Goal: Complete application form

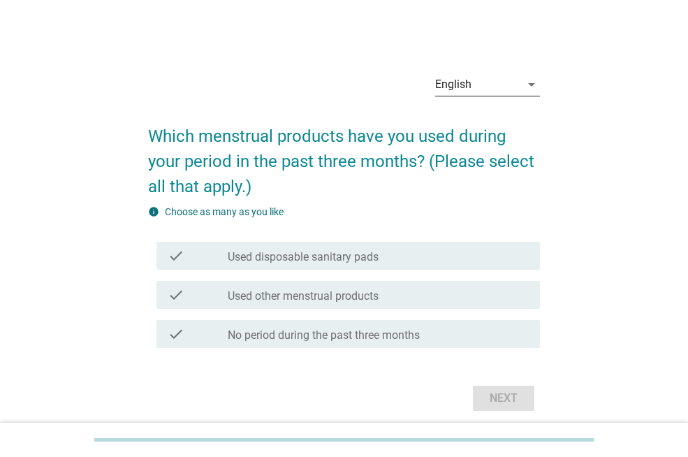
click at [521, 85] on div "arrow_drop_down" at bounding box center [530, 84] width 20 height 17
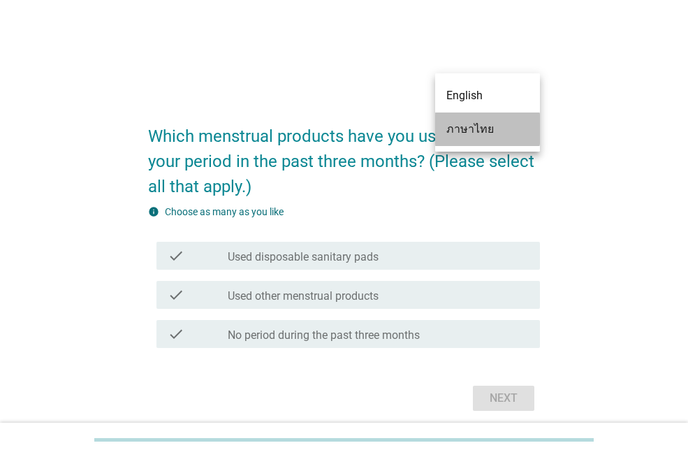
click at [488, 124] on div "ภาษาไทย" at bounding box center [487, 129] width 82 height 17
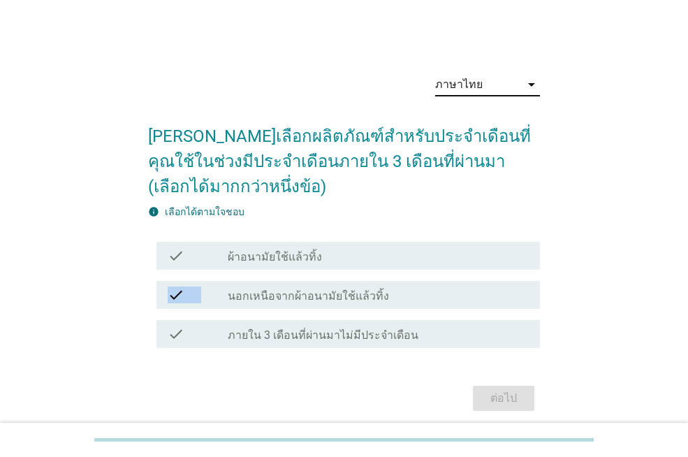
click at [492, 274] on div "check check_box_outline_blank ผ้าอนามัยใช้แล้วทิ้ง check check_box_outline_blan…" at bounding box center [344, 294] width 392 height 117
click at [494, 258] on div "check_box_outline_blank ผ้าอนามัยใช้แล้วทิ้ง" at bounding box center [378, 255] width 301 height 17
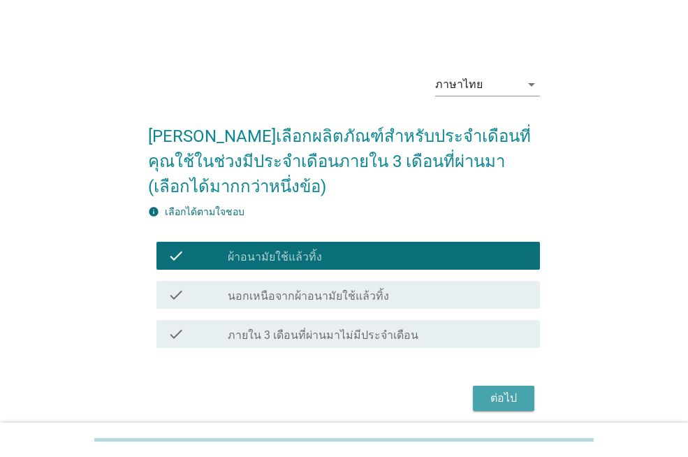
click at [513, 393] on div "ต่อไป" at bounding box center [503, 398] width 39 height 17
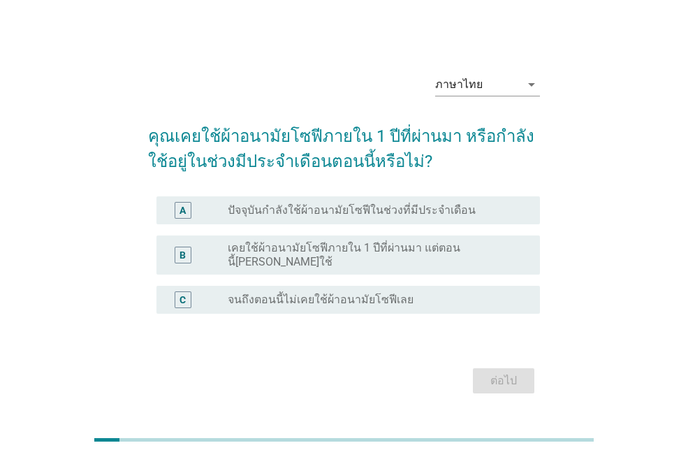
click at [442, 205] on div "A radio_button_unchecked ปัจจุบันกำลังใช้ผ้าอนามัยโซฟีในช่วงที่มีประจำเดือน" at bounding box center [347, 210] width 383 height 28
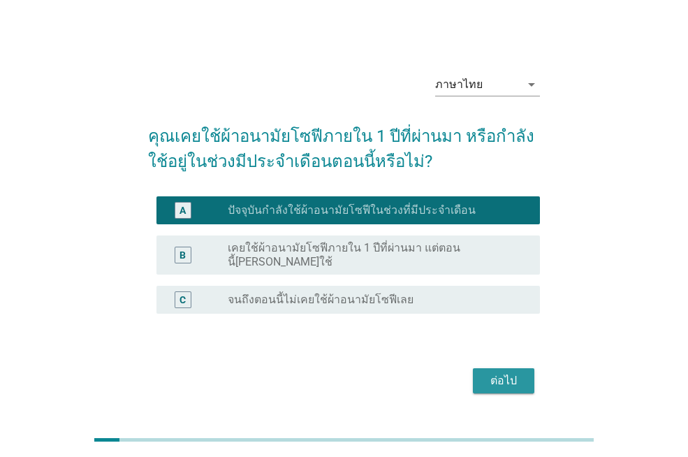
click at [511, 375] on div "ต่อไป" at bounding box center [503, 380] width 39 height 17
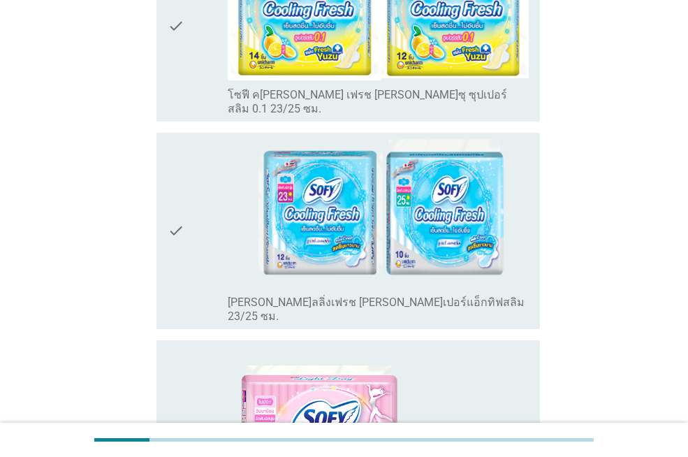
scroll to position [559, 0]
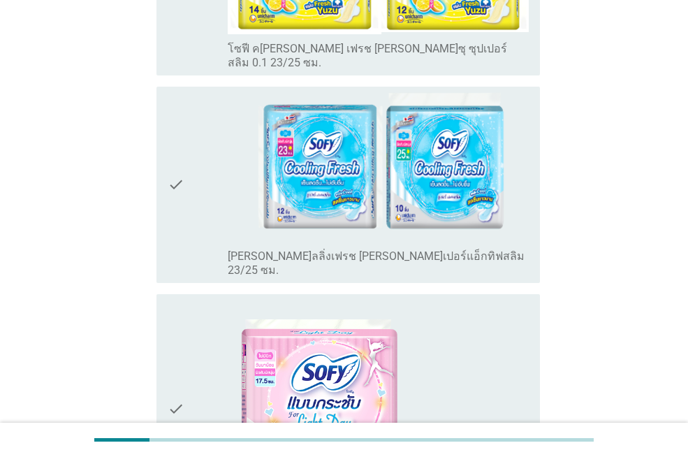
click at [511, 376] on div "check_box_outline_blank โซฟี แบบกระชับ ไลท์เดย์ ซีรีส์ 17.5 ซม." at bounding box center [378, 409] width 301 height 219
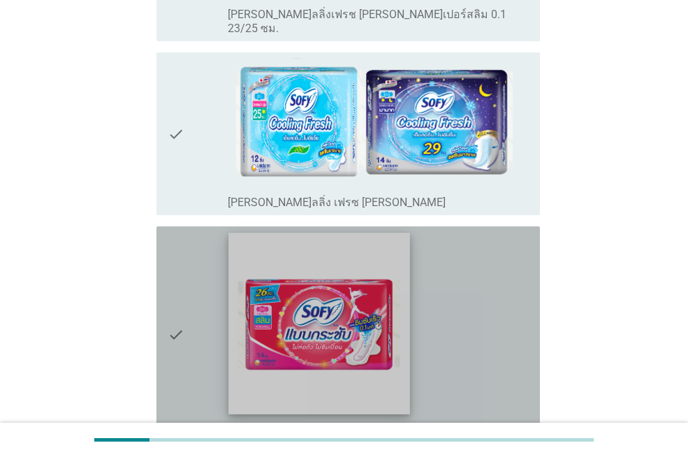
click at [358, 284] on img at bounding box center [319, 323] width 181 height 181
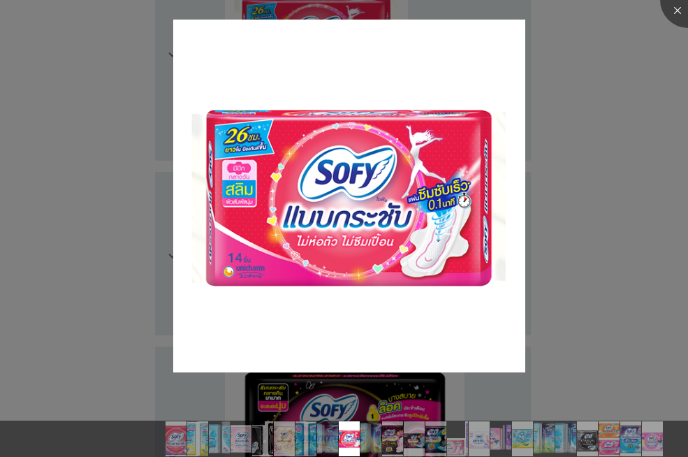
scroll to position [1886, 0]
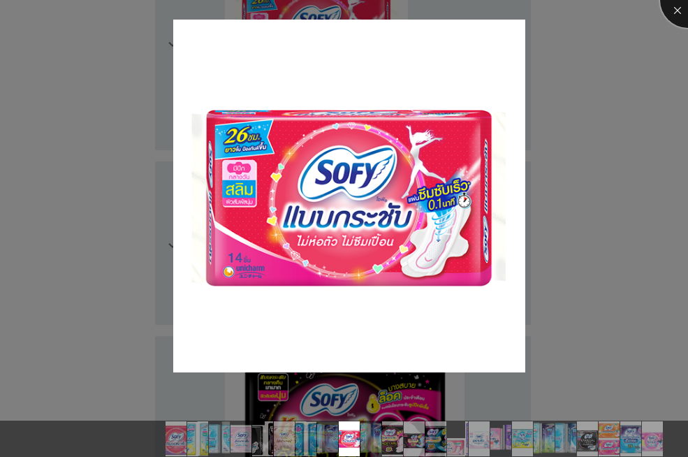
click at [680, 12] on div at bounding box center [688, 0] width 56 height 56
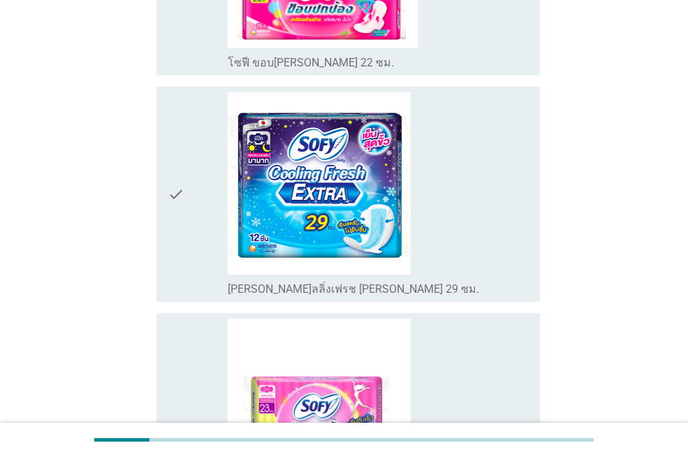
scroll to position [4652, 0]
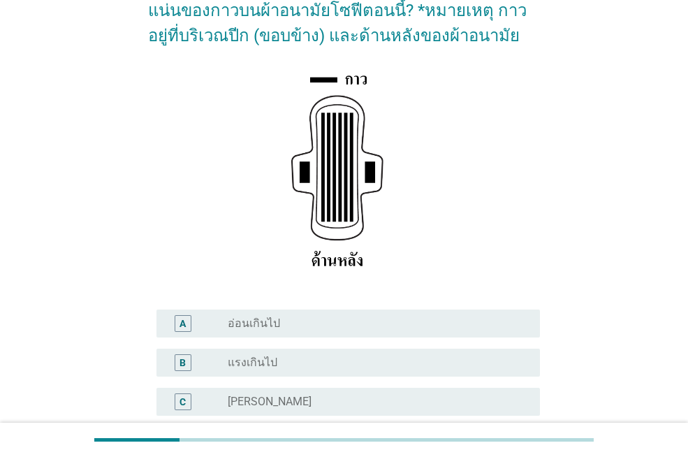
scroll to position [210, 0]
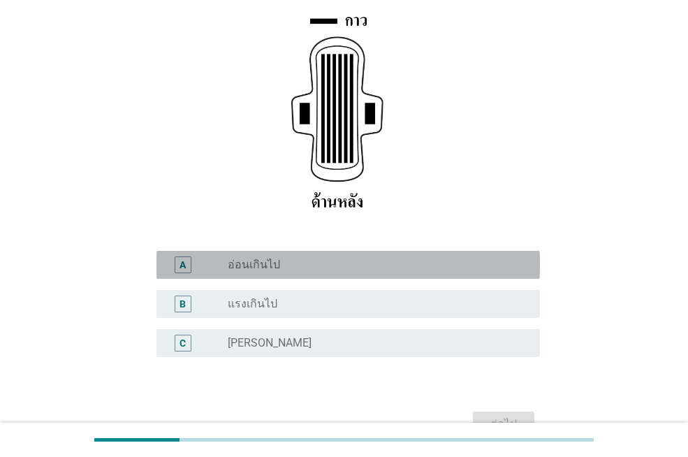
click at [389, 260] on div "radio_button_unchecked อ่อนเกินไป" at bounding box center [373, 265] width 290 height 14
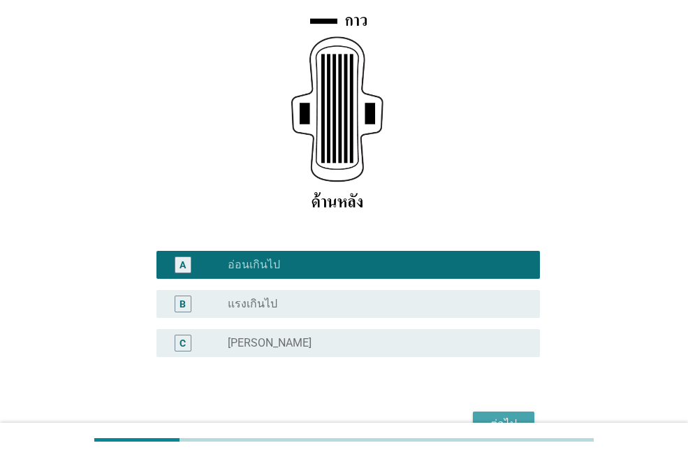
click at [502, 414] on button "ต่อไป" at bounding box center [503, 423] width 61 height 25
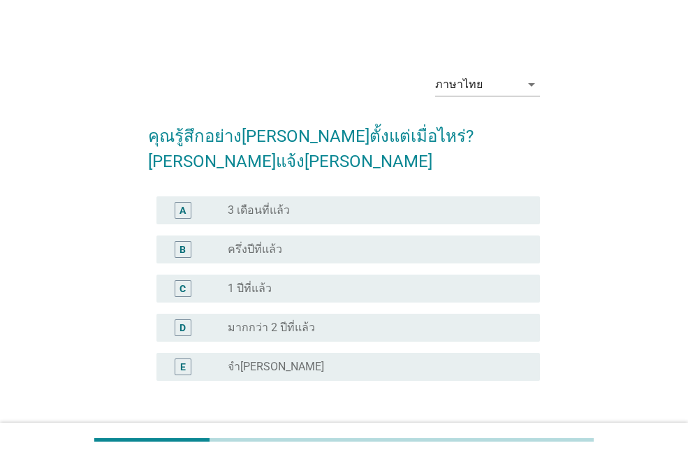
click at [447, 321] on div "radio_button_unchecked มากกว่า 2 ปีที่แล้ว" at bounding box center [373, 328] width 290 height 14
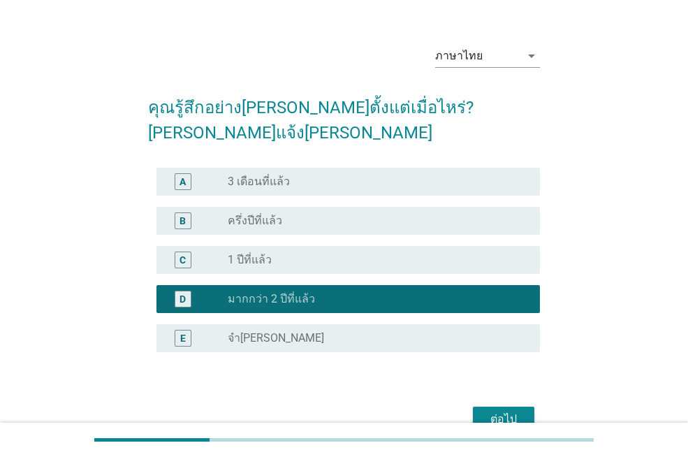
scroll to position [78, 0]
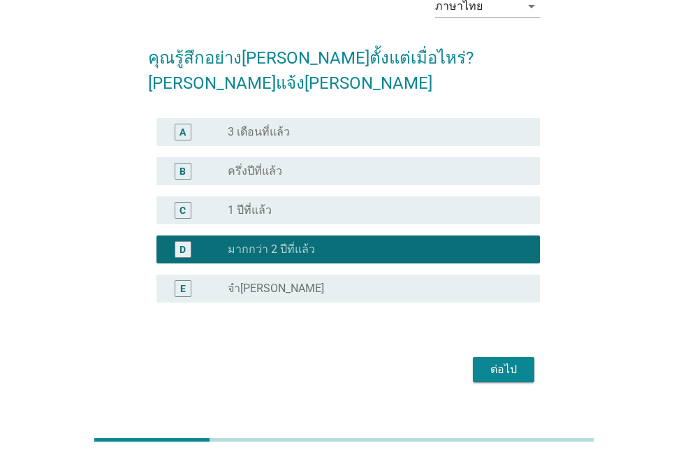
click at [509, 361] on div "ต่อไป" at bounding box center [503, 369] width 39 height 17
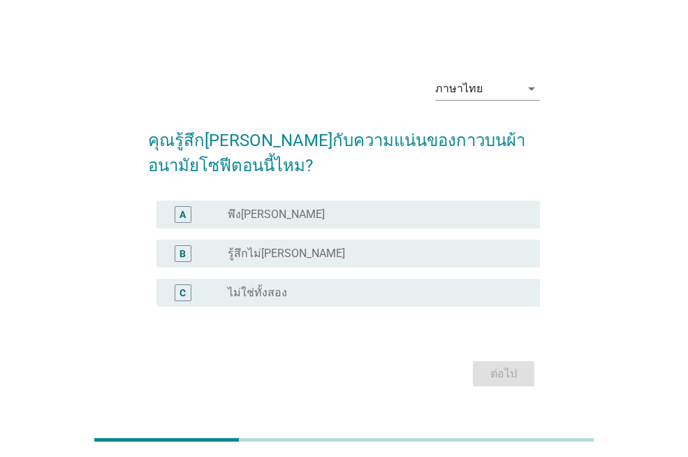
click at [411, 251] on div "radio_button_unchecked รู้สึกไม่พอใจ" at bounding box center [373, 254] width 290 height 14
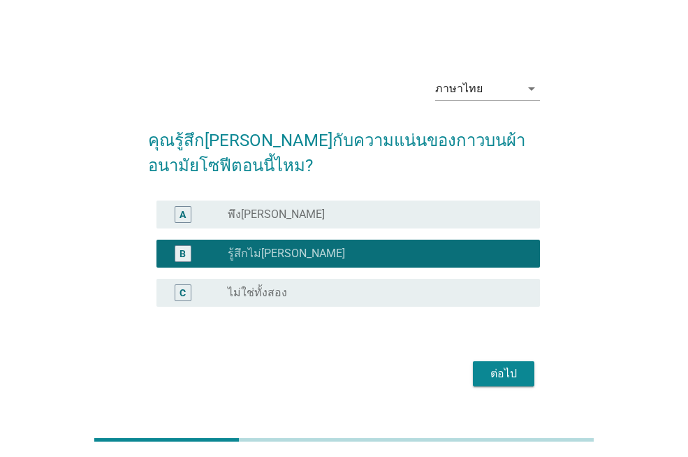
click at [503, 373] on div "ต่อไป" at bounding box center [503, 373] width 39 height 17
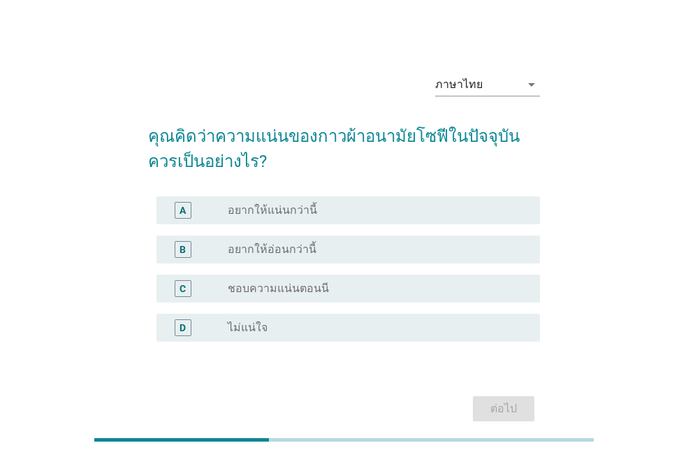
click at [361, 211] on div "radio_button_unchecked อยากให้แน่นกว่านี้" at bounding box center [373, 210] width 290 height 14
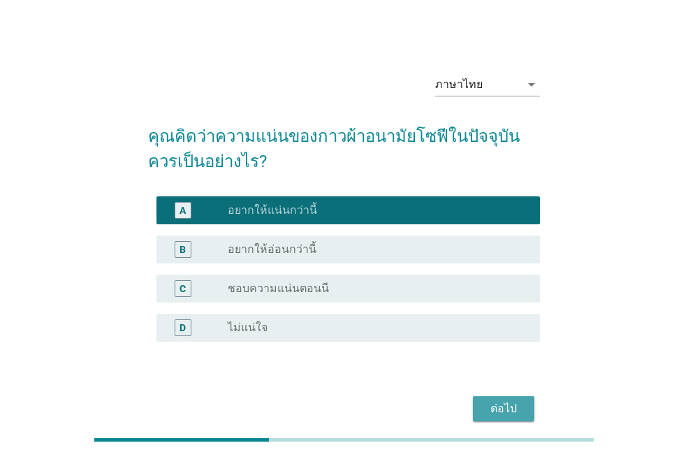
click at [500, 411] on div "ต่อไป" at bounding box center [503, 408] width 39 height 17
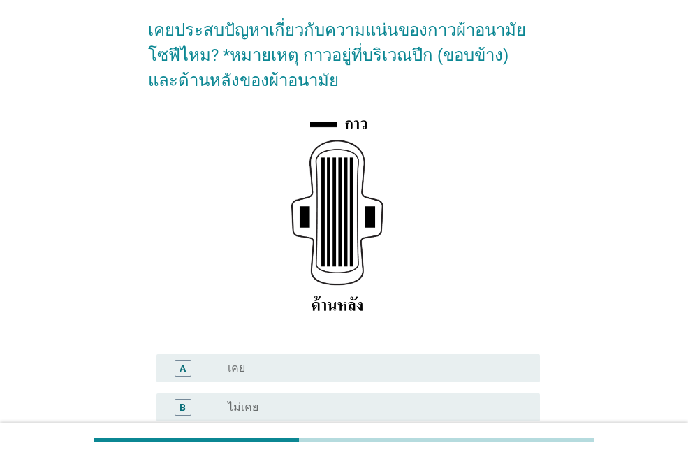
scroll to position [140, 0]
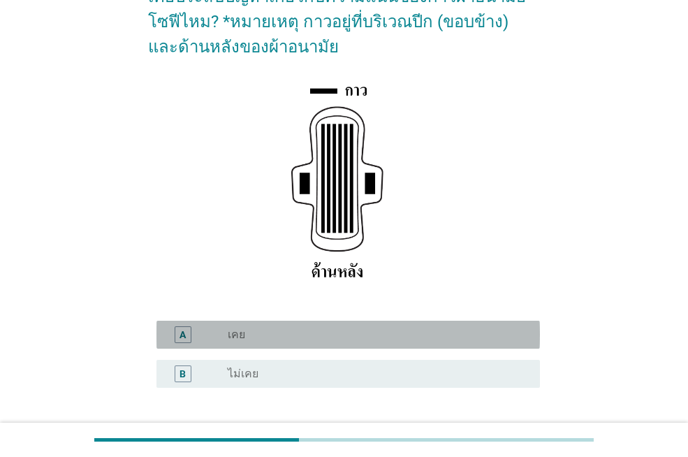
click at [495, 342] on div "radio_button_unchecked เคย" at bounding box center [378, 334] width 301 height 17
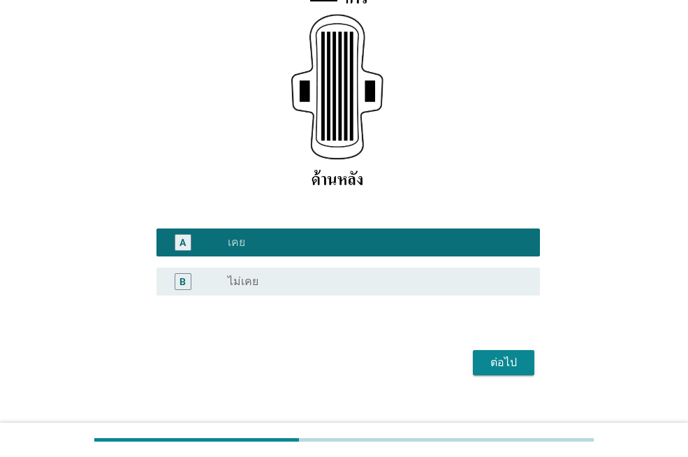
scroll to position [251, 0]
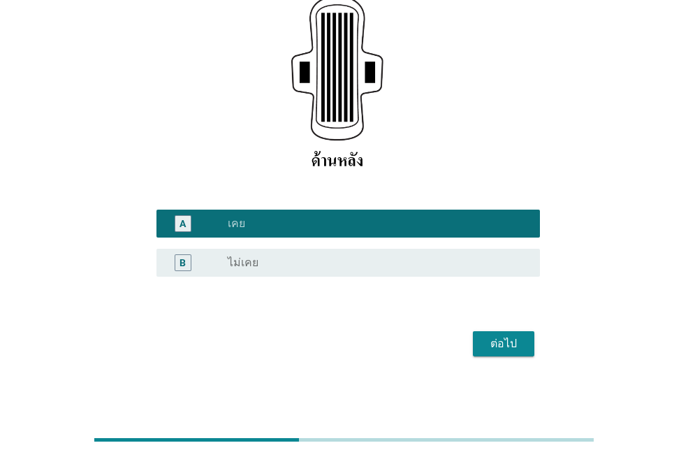
click at [525, 386] on div "ภาษาไทย arrow_drop_down เคยประสบปัญหาเกี่ยวกับความแน่นของกาวผ้าอนามัยโซฟีไหม? *…" at bounding box center [344, 86] width 655 height 606
click at [503, 351] on div "ต่อไป" at bounding box center [503, 343] width 39 height 17
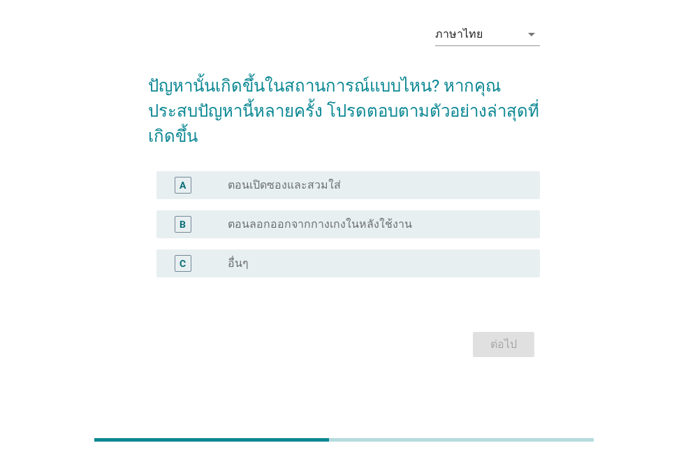
scroll to position [0, 0]
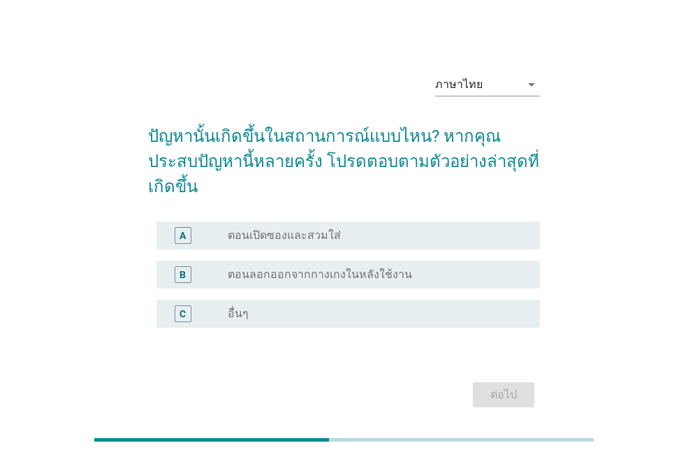
click at [429, 307] on div "radio_button_unchecked อื่นๆ" at bounding box center [373, 314] width 290 height 14
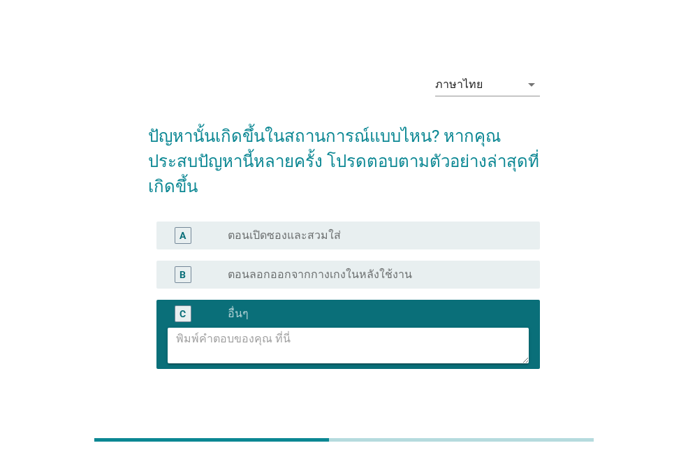
click at [421, 328] on textarea at bounding box center [352, 346] width 353 height 36
type textarea "กาวไม่ค่อยติดกางเกง"
click at [497, 428] on div "ต่อไป" at bounding box center [503, 436] width 39 height 17
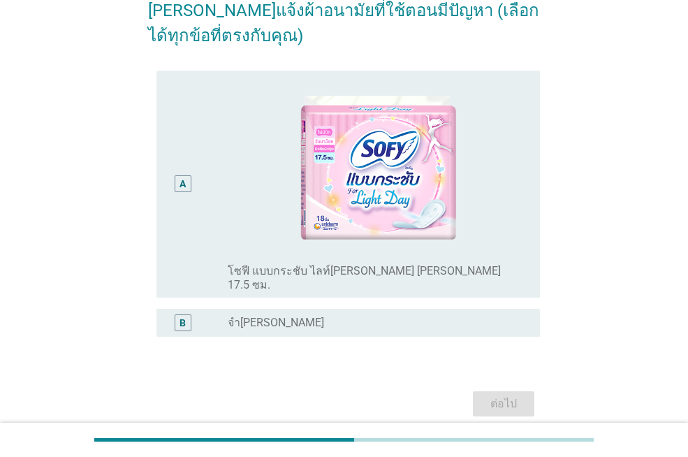
scroll to position [172, 0]
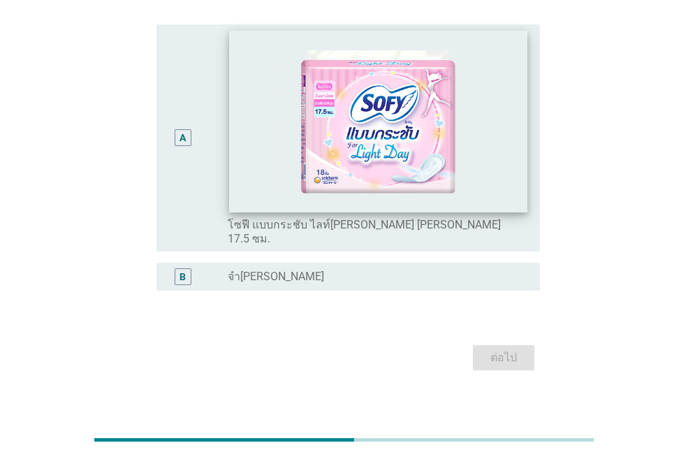
click at [469, 207] on img at bounding box center [378, 121] width 298 height 181
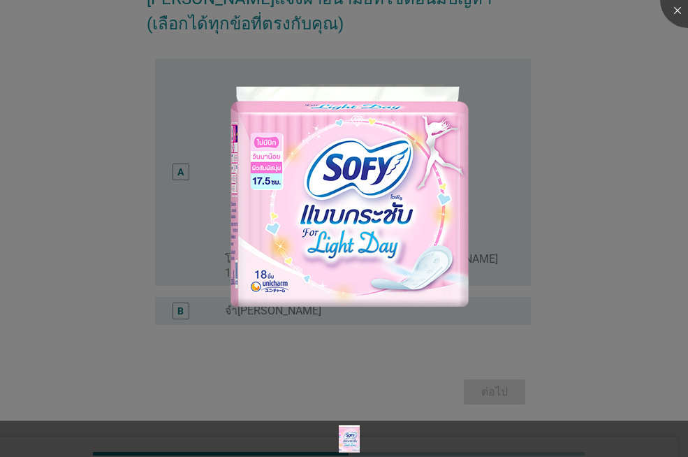
click at [634, 263] on div at bounding box center [344, 228] width 688 height 457
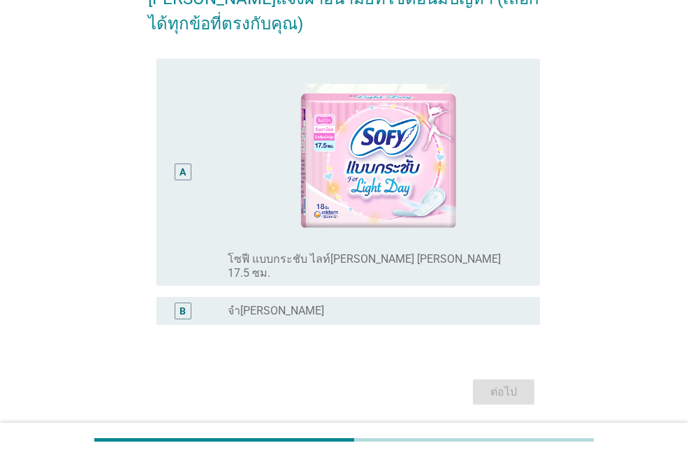
click at [187, 171] on div "A" at bounding box center [183, 171] width 17 height 17
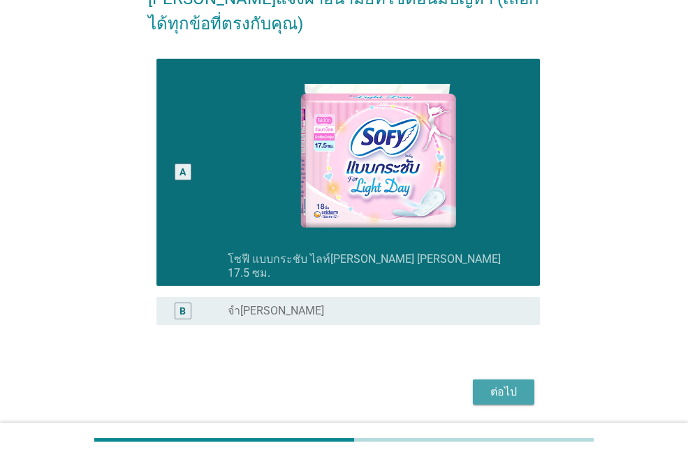
click at [526, 380] on button "ต่อไป" at bounding box center [503, 391] width 61 height 25
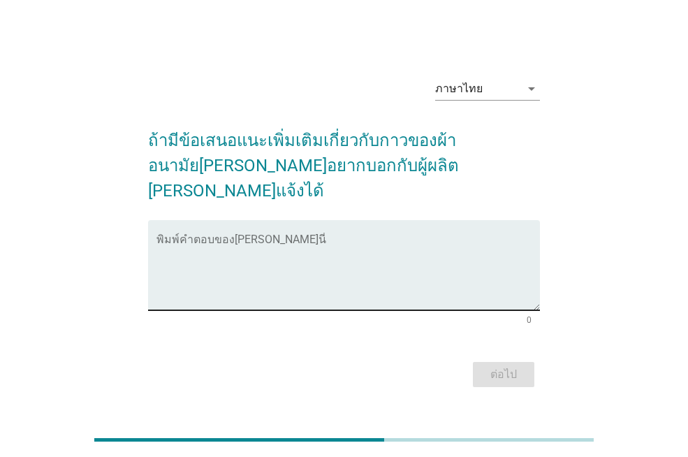
click at [357, 257] on textarea "พิมพ์คำตอบของคุณ ที่นี่" at bounding box center [347, 273] width 383 height 73
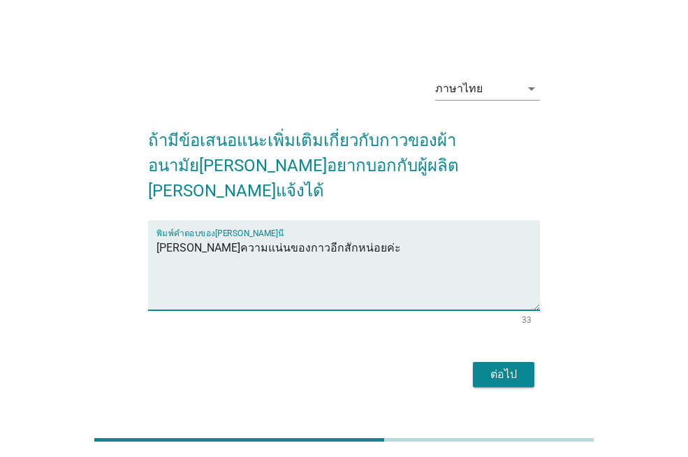
type textarea "เพิ่มความแน่นของกาวอีกสักหน่อยค่ะ"
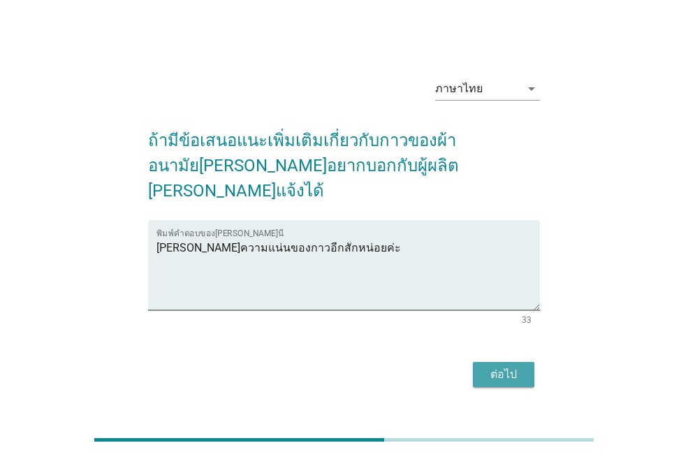
click at [510, 366] on div "ต่อไป" at bounding box center [503, 374] width 39 height 17
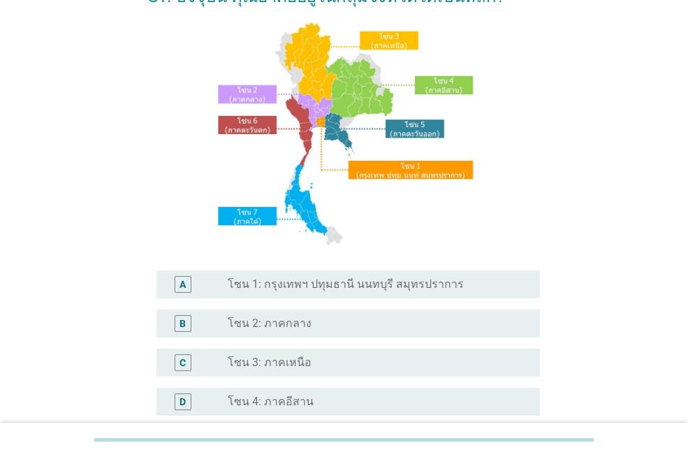
scroll to position [140, 0]
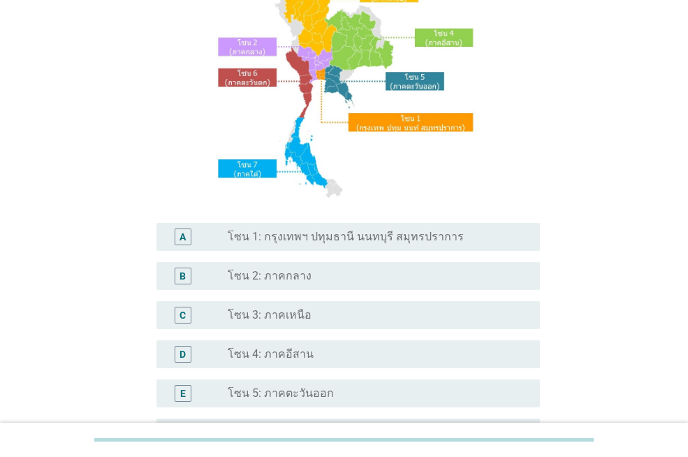
click at [416, 353] on div "radio_button_unchecked โซน 4: ภาคอีสาน" at bounding box center [373, 354] width 290 height 14
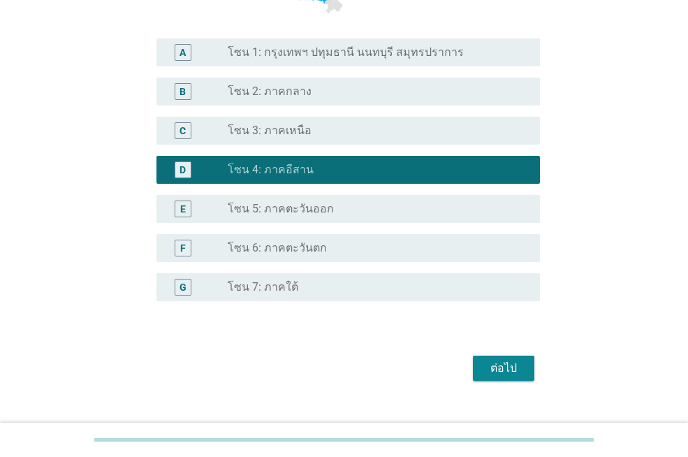
scroll to position [349, 0]
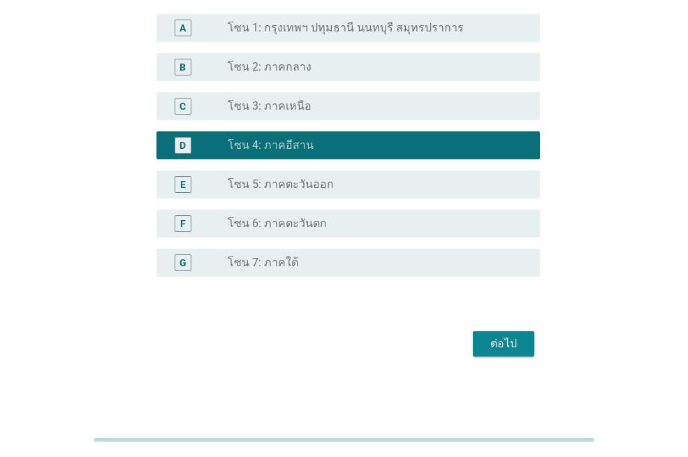
click at [509, 344] on div "ต่อไป" at bounding box center [503, 343] width 39 height 17
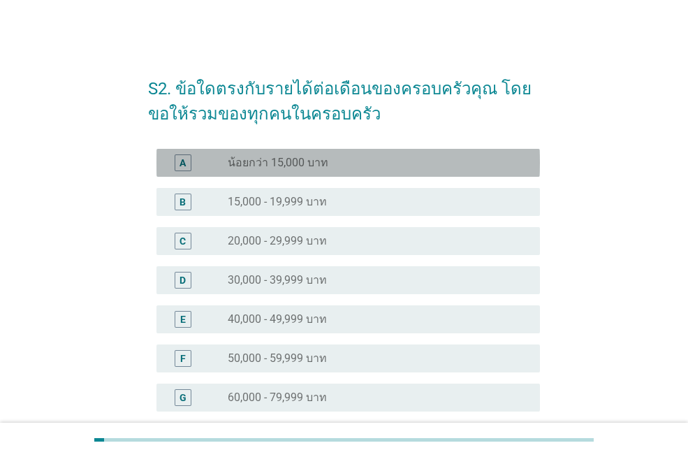
click at [388, 164] on div "radio_button_unchecked น้อยกว่า 15,000 บาท" at bounding box center [373, 163] width 290 height 14
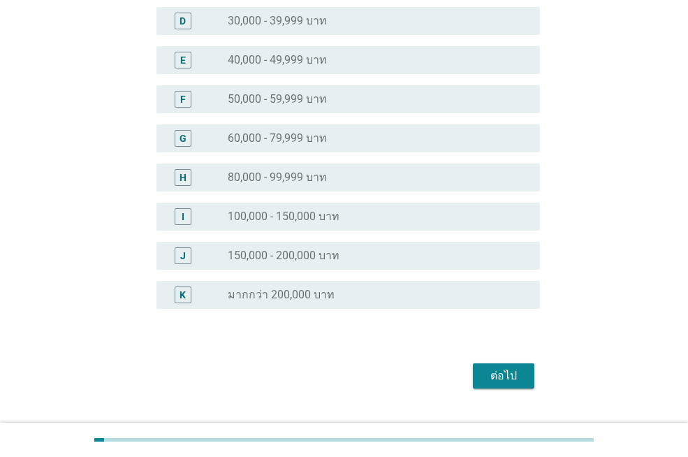
scroll to position [279, 0]
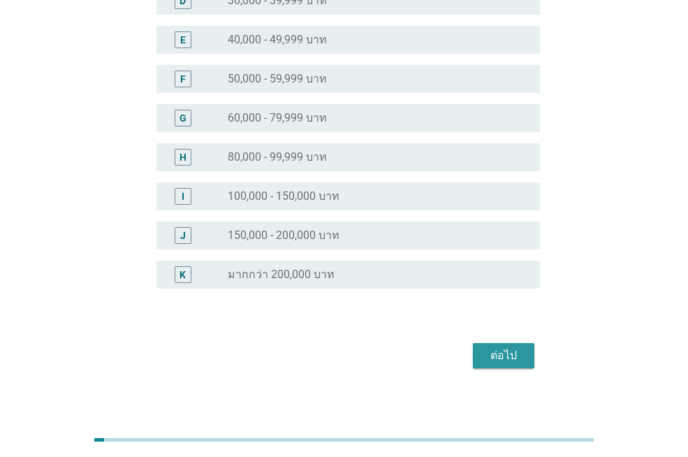
click at [513, 349] on div "ต่อไป" at bounding box center [503, 355] width 39 height 17
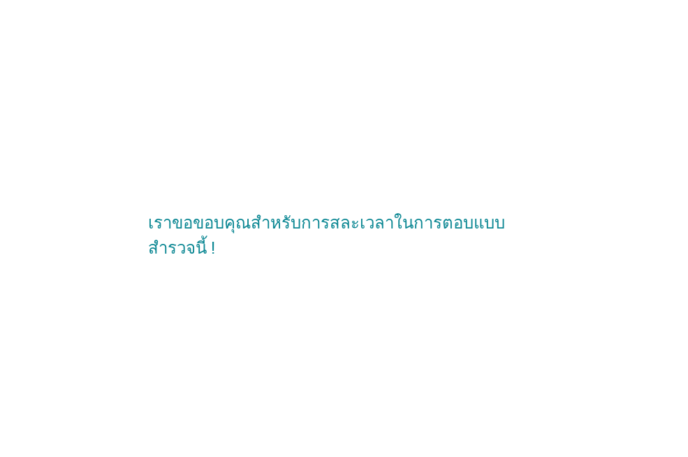
scroll to position [0, 0]
